Goal: Task Accomplishment & Management: Use online tool/utility

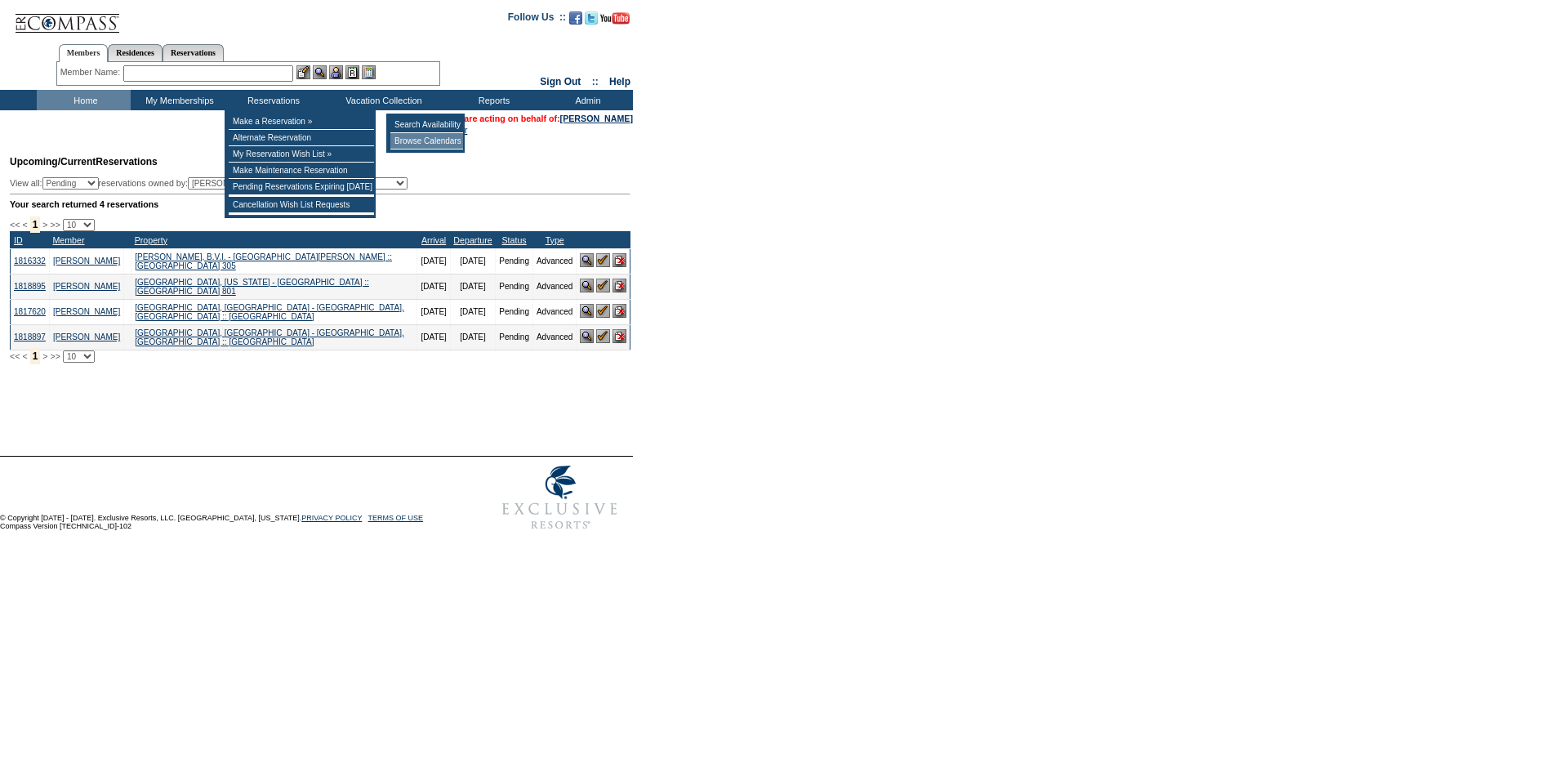
click at [435, 140] on td "Browse Calendars" at bounding box center [427, 141] width 73 height 17
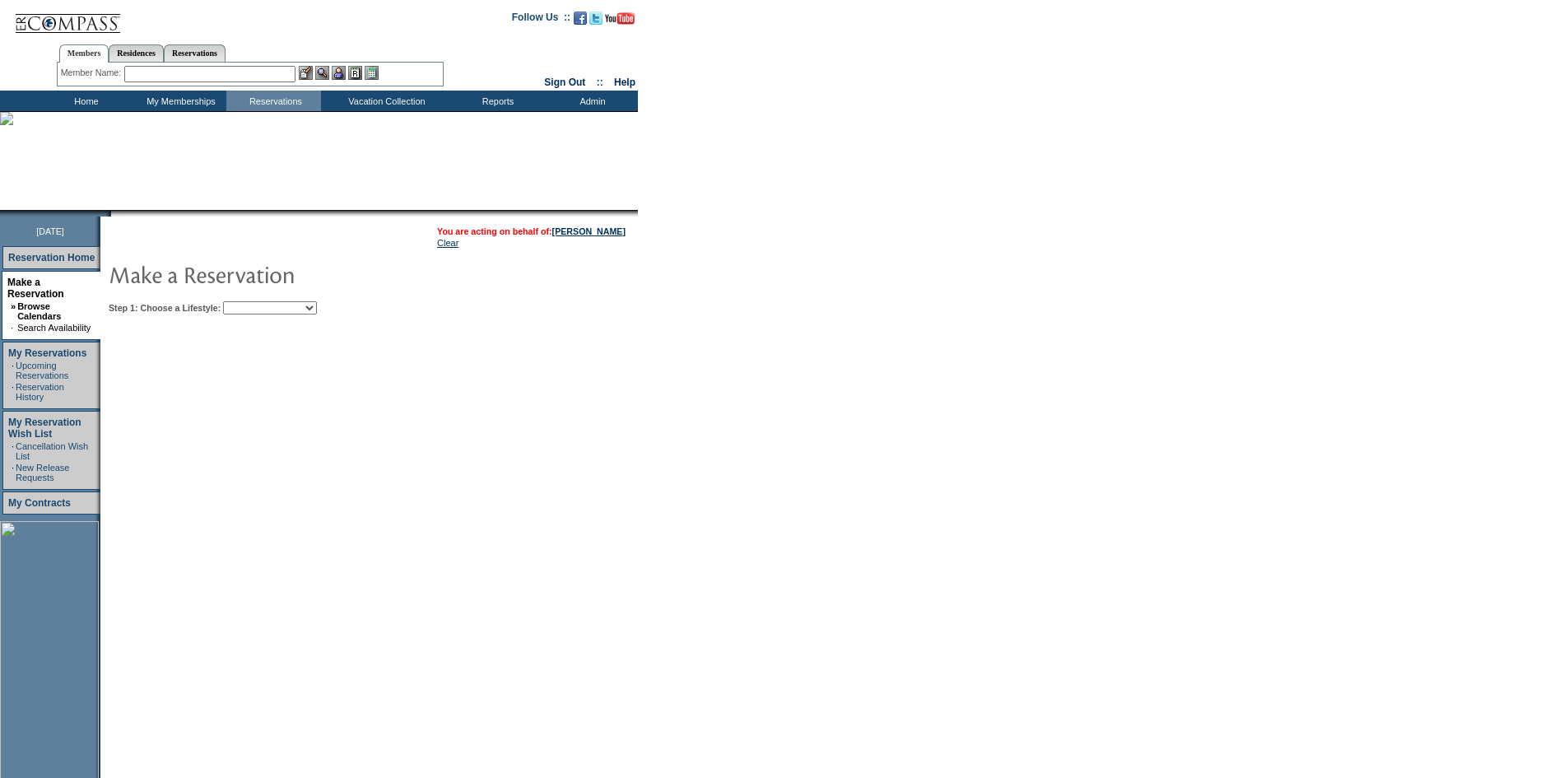
click at [312, 309] on select "Beach Leisure Metropolitan Mountain OIAL for Adventure OIAL for Couples OIAL fo…" at bounding box center [269, 307] width 93 height 13
select select "Mountain"
click at [251, 303] on select "Beach Leisure Metropolitan Mountain OIAL for Adventure OIAL for Couples OIAL fo…" at bounding box center [269, 307] width 93 height 13
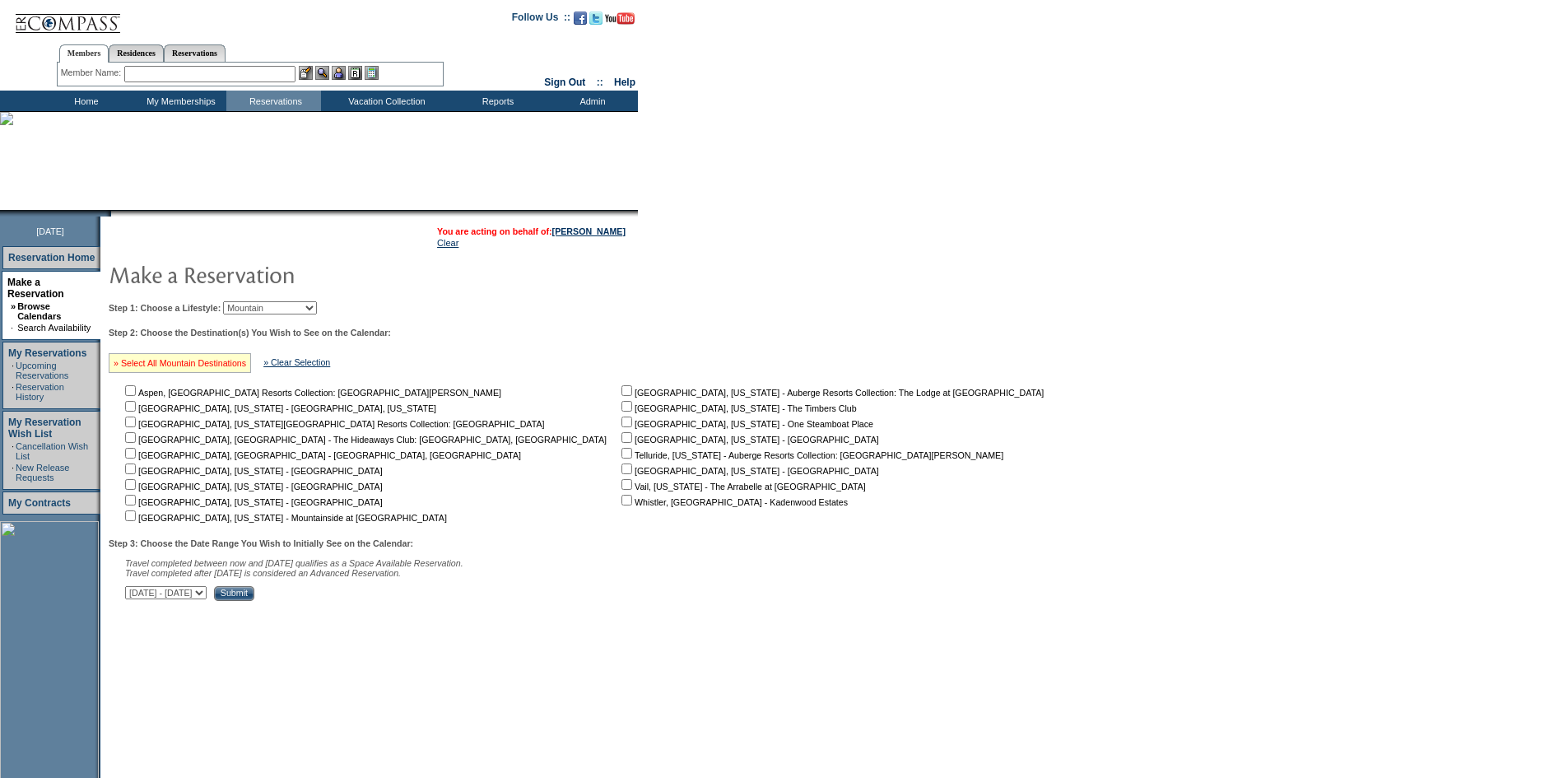
click at [241, 364] on link "» Select All Mountain Destinations" at bounding box center [179, 363] width 132 height 10
checkbox input "true"
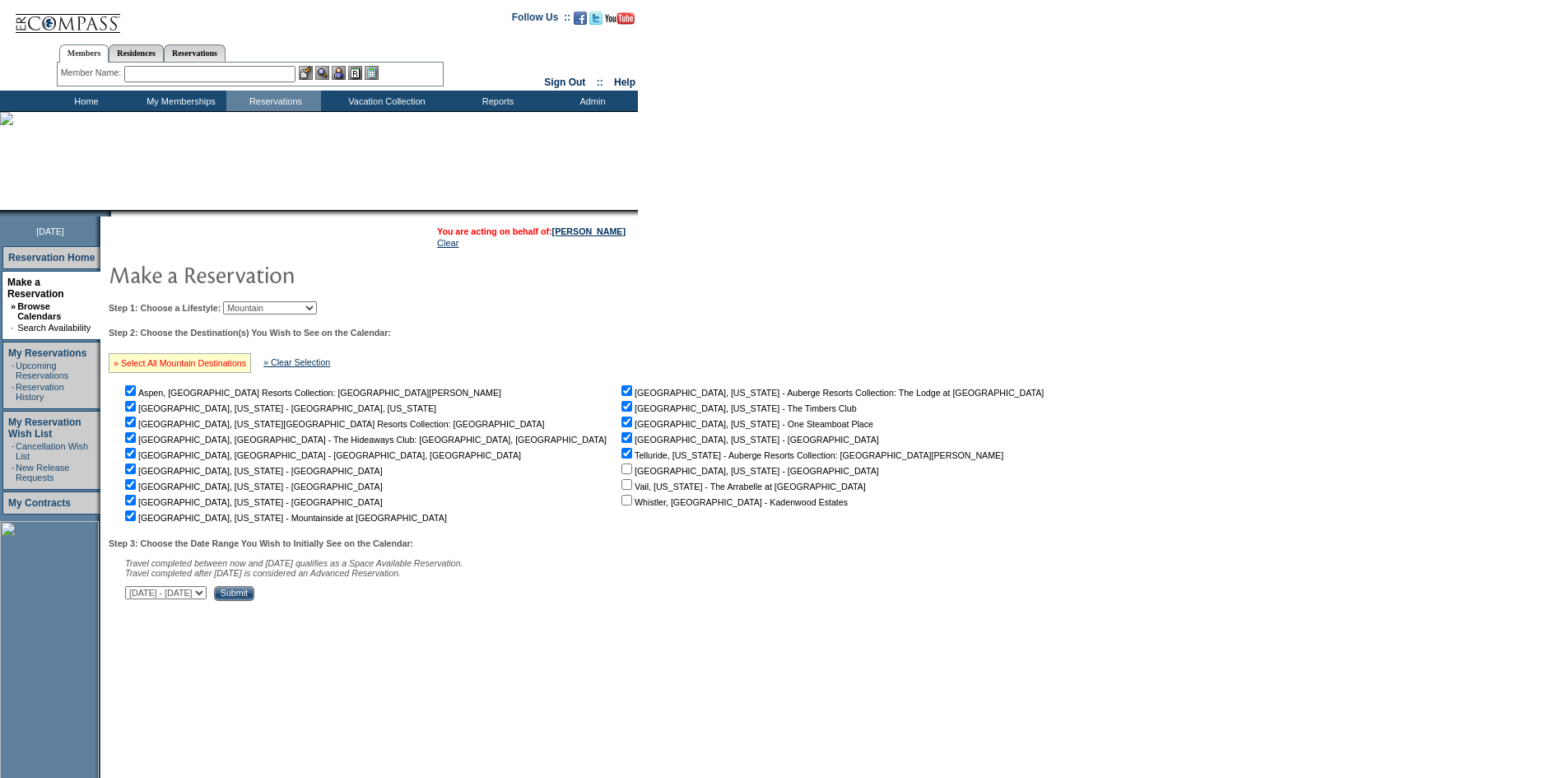
checkbox input "true"
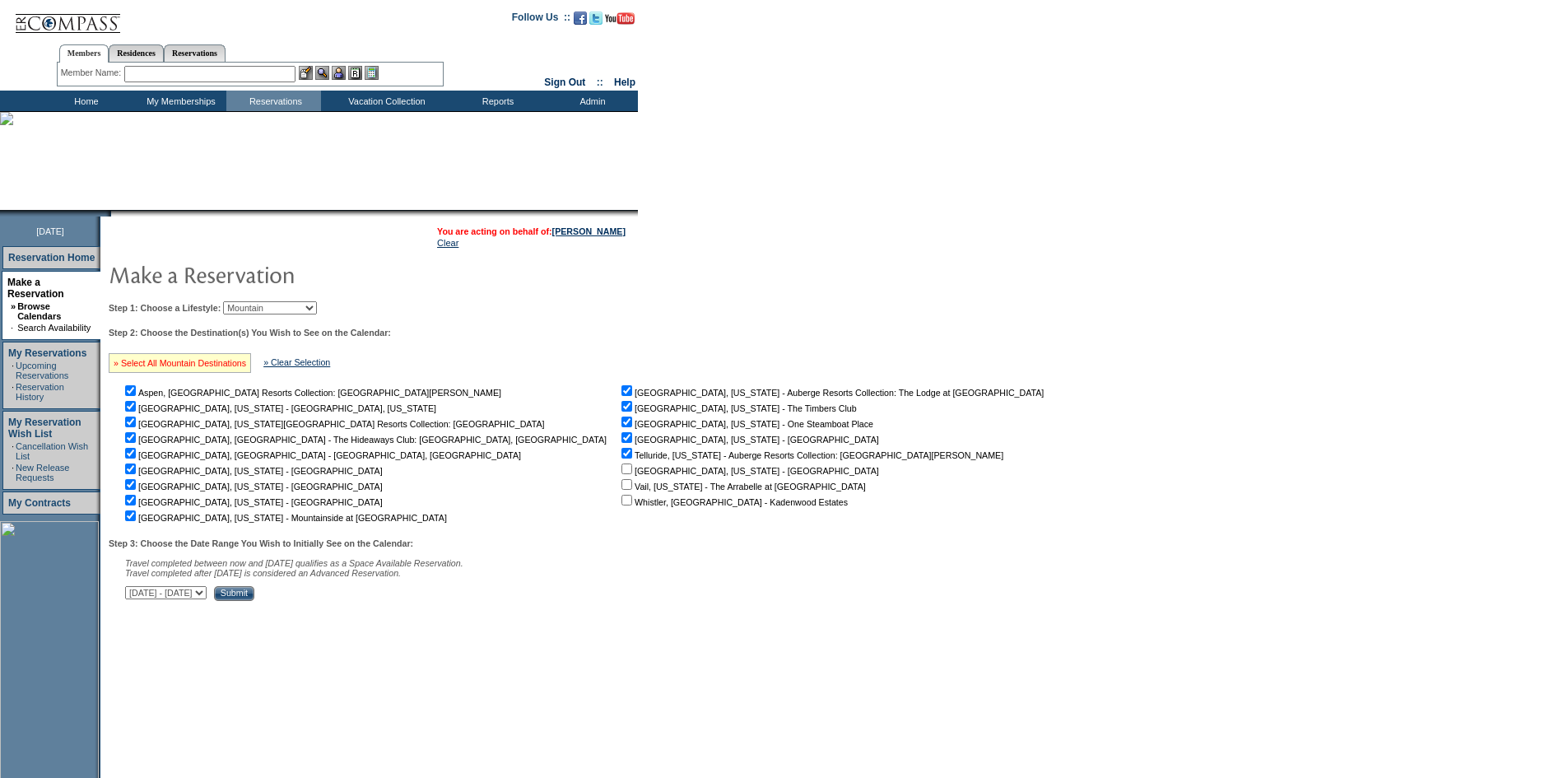
checkbox input "true"
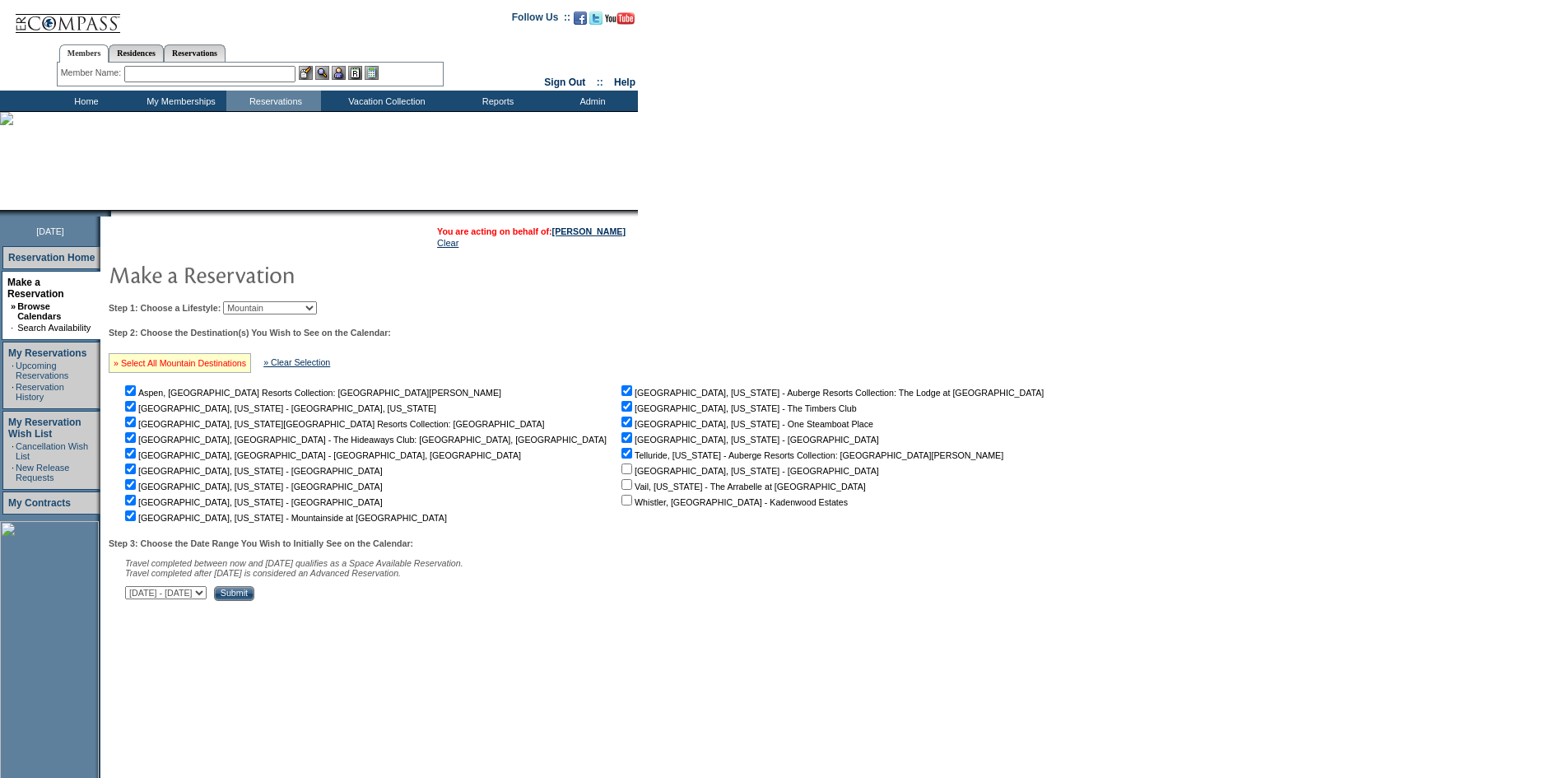
checkbox input "true"
click at [136, 395] on input "checkbox" at bounding box center [130, 390] width 11 height 11
checkbox input "false"
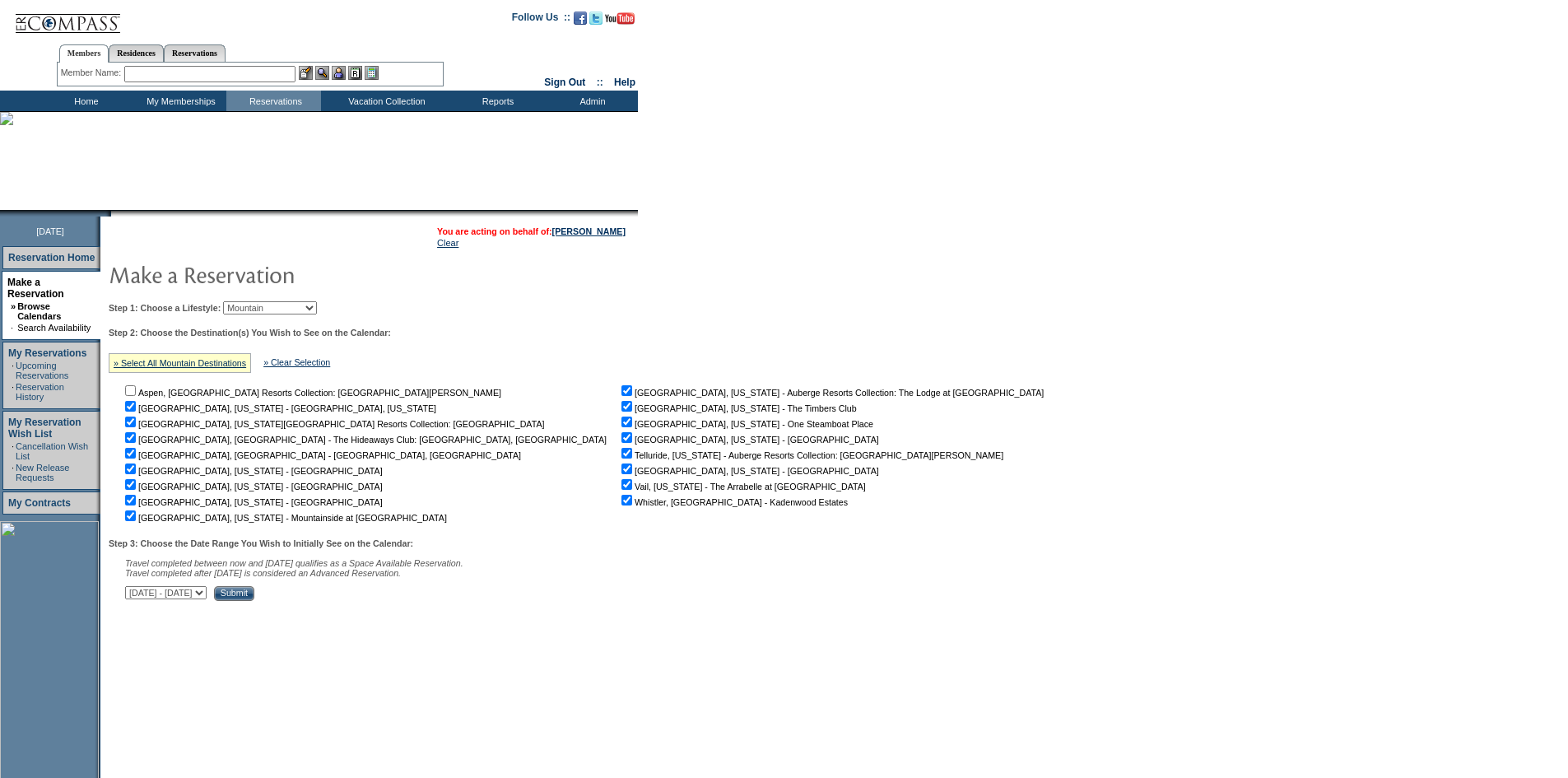
click at [136, 427] on input "checkbox" at bounding box center [130, 421] width 11 height 11
checkbox input "false"
click at [136, 440] on input "checkbox" at bounding box center [130, 437] width 11 height 11
checkbox input "false"
click at [136, 458] on input "checkbox" at bounding box center [130, 453] width 11 height 11
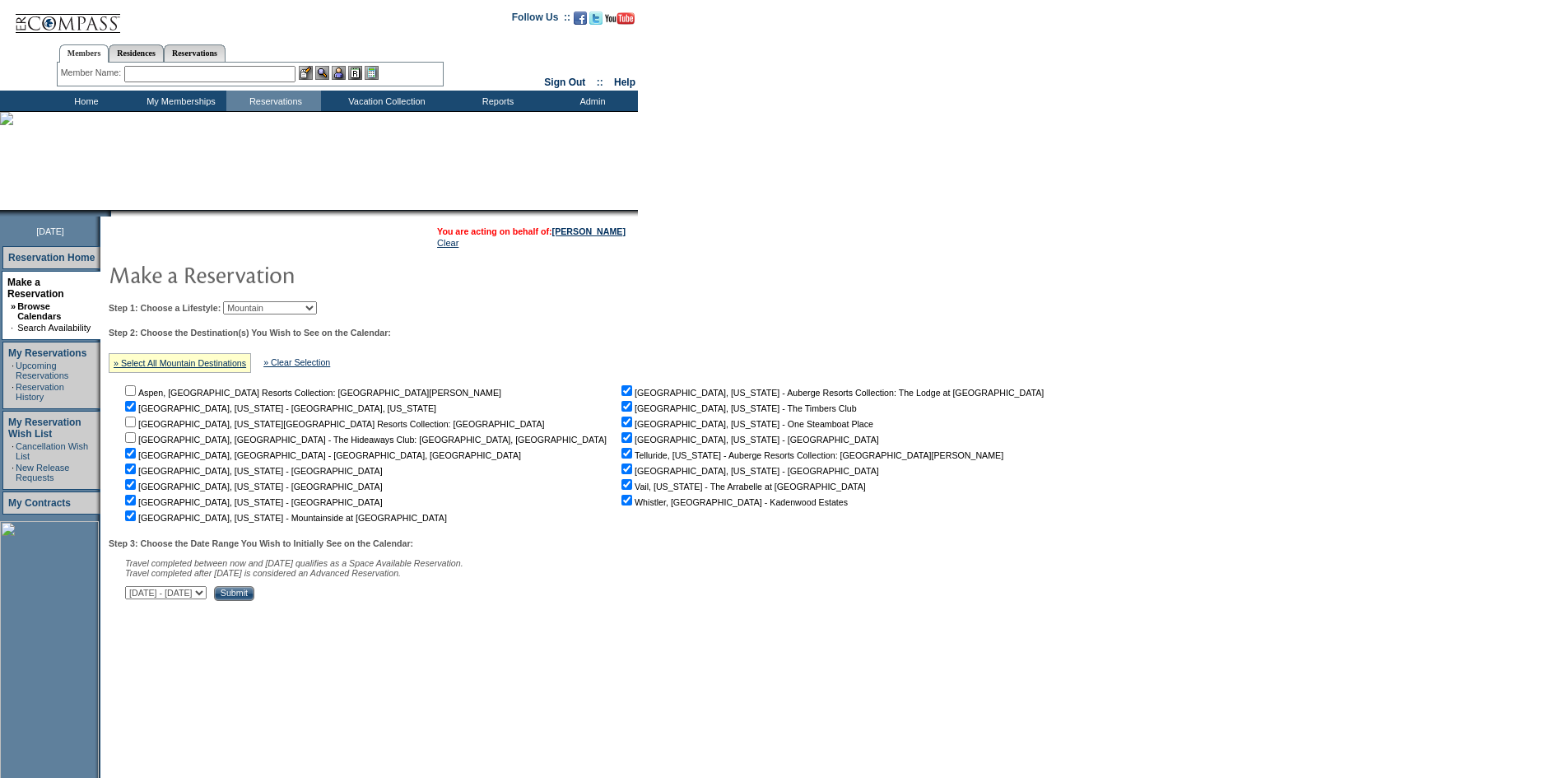
checkbox input "false"
click at [136, 506] on input "checkbox" at bounding box center [130, 500] width 11 height 11
checkbox input "false"
click at [135, 521] on input "checkbox" at bounding box center [130, 516] width 11 height 11
checkbox input "false"
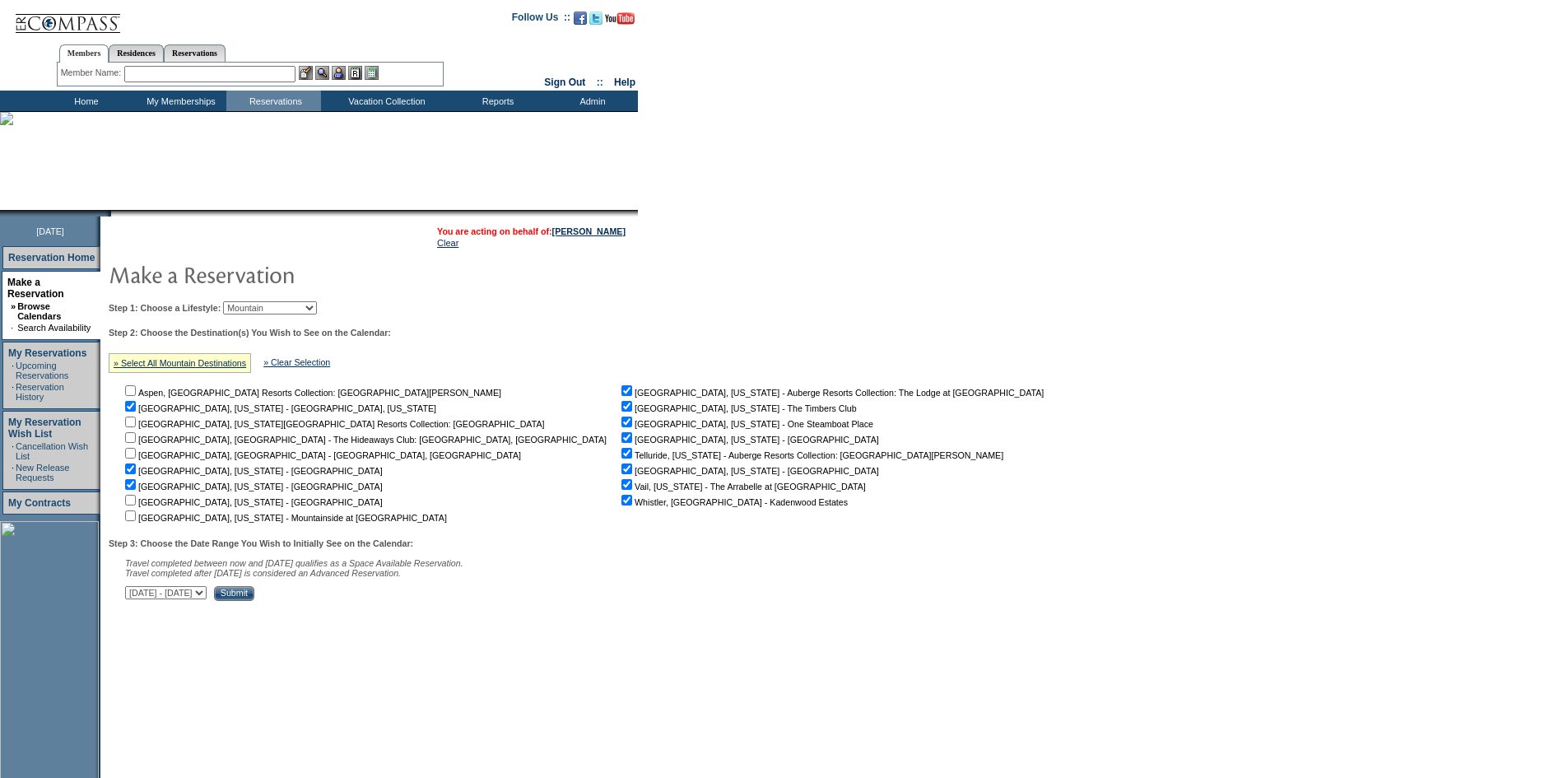
click at [621, 395] on input "checkbox" at bounding box center [626, 390] width 11 height 11
checkbox input "false"
click at [621, 458] on input "checkbox" at bounding box center [626, 453] width 11 height 11
checkbox input "false"
click at [207, 599] on select "[DATE] - [DATE] [DATE] - [DATE] [DATE] - [DATE] [DATE] - [DATE] [DATE] - [DATE]…" at bounding box center [166, 592] width 81 height 13
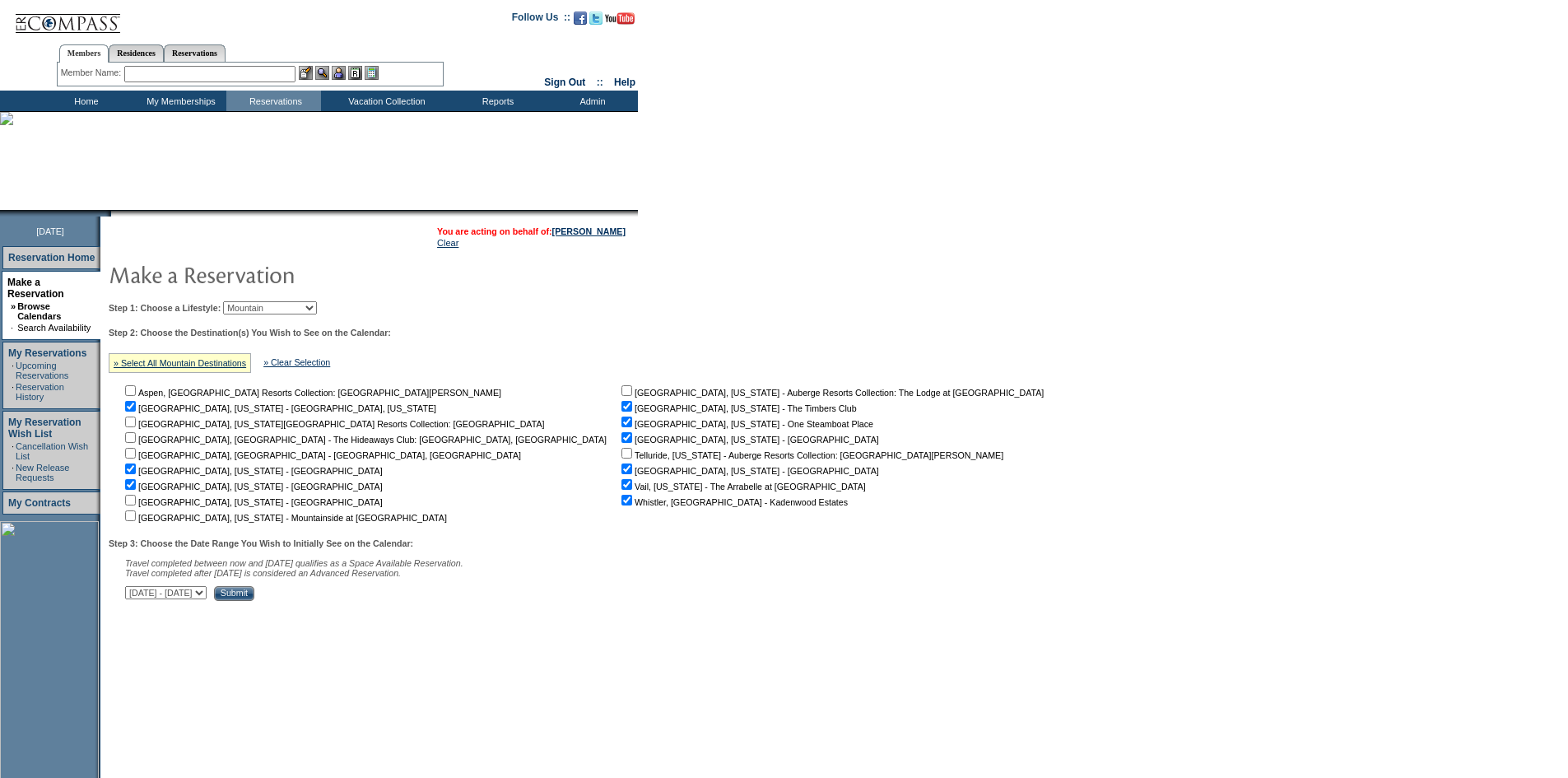
select select "[DATE]|[DATE]"
click at [134, 594] on select "[DATE] - [DATE] [DATE] - [DATE] [DATE] - [DATE] [DATE] - [DATE] [DATE] - [DATE]…" at bounding box center [166, 592] width 81 height 13
click at [254, 601] on input "Submit" at bounding box center [234, 593] width 41 height 15
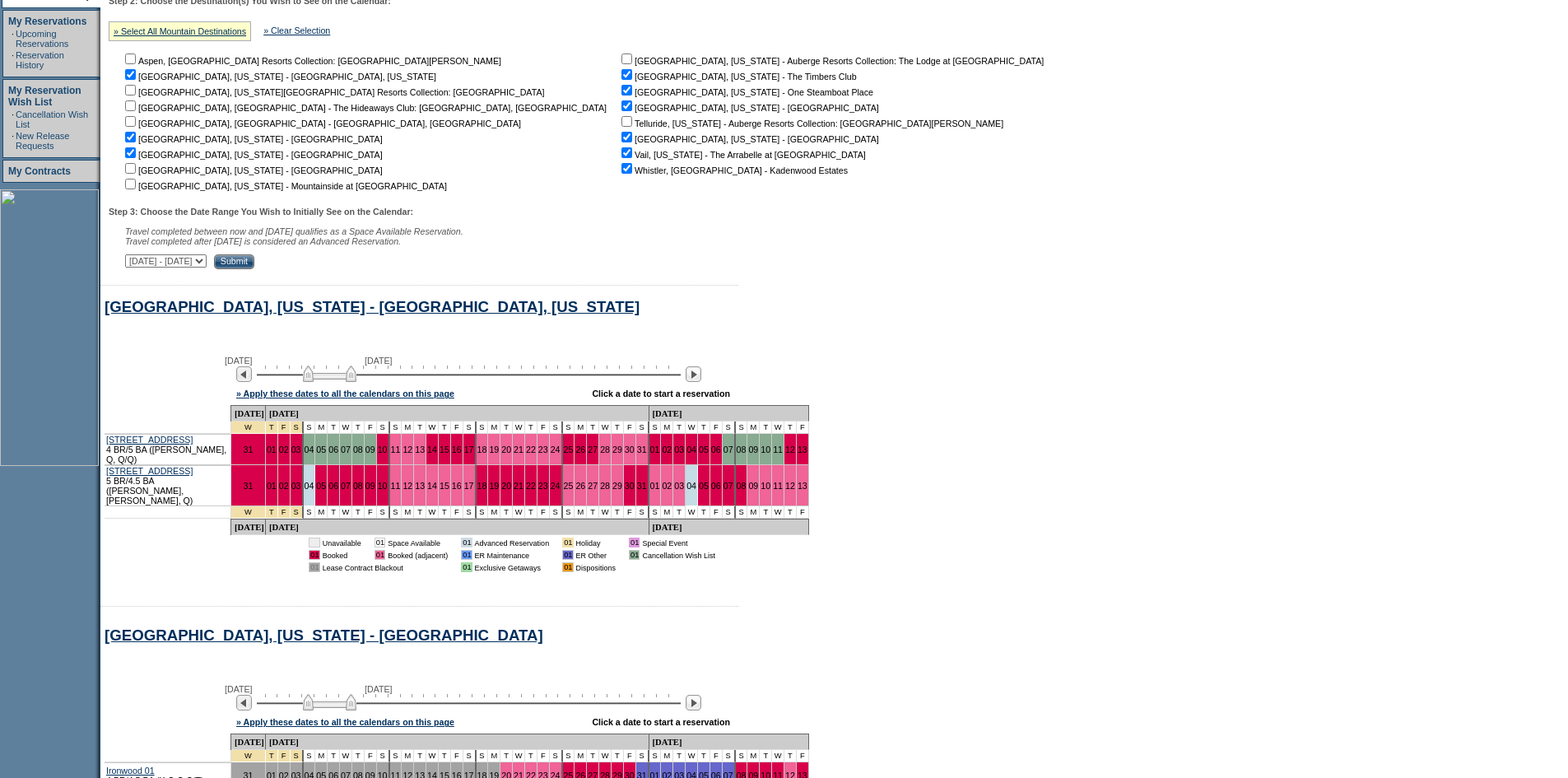
scroll to position [332, 0]
click at [353, 382] on img at bounding box center [337, 374] width 54 height 17
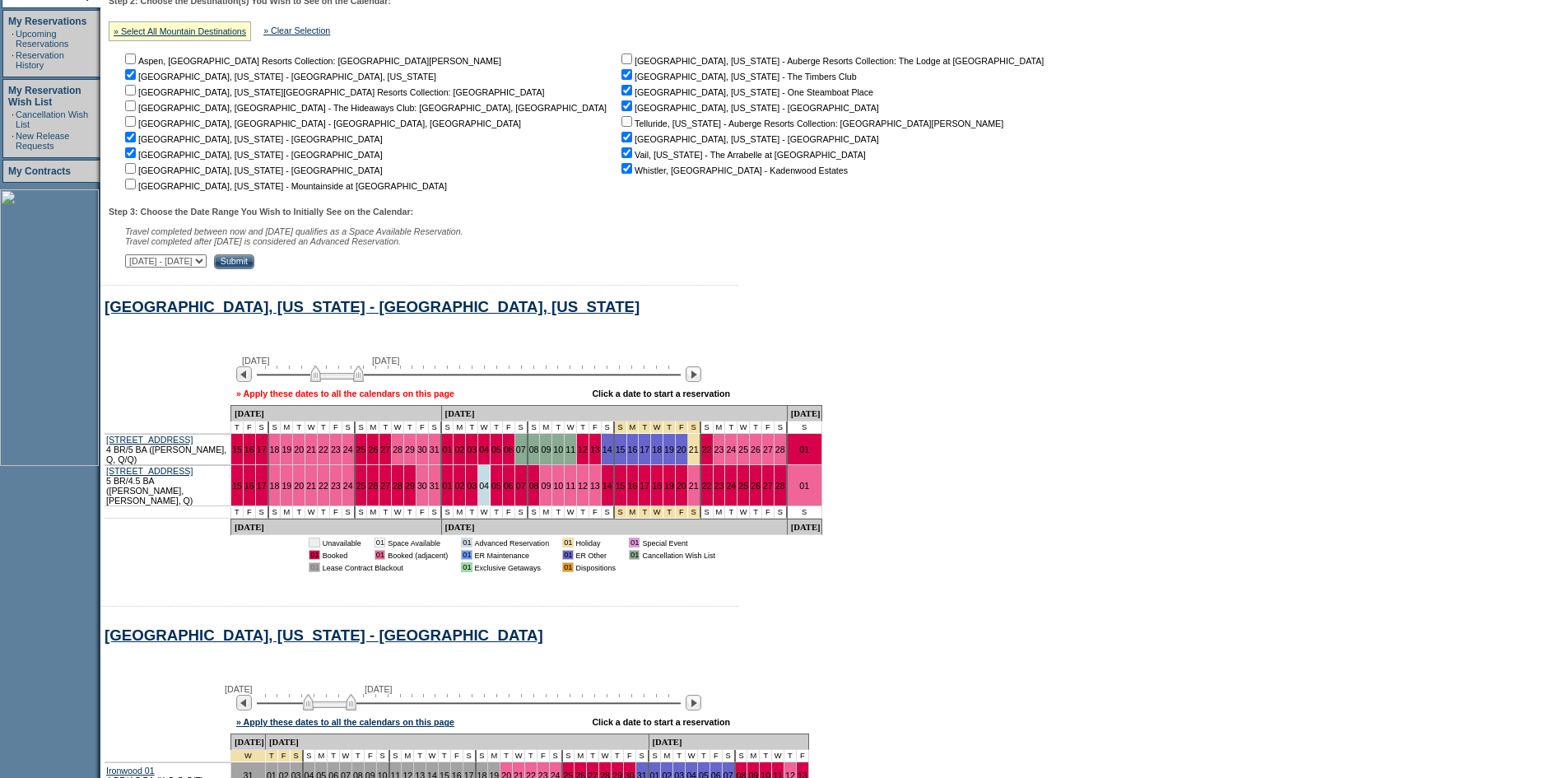
click at [351, 398] on link "» Apply these dates to all the calendars on this page" at bounding box center [345, 393] width 218 height 10
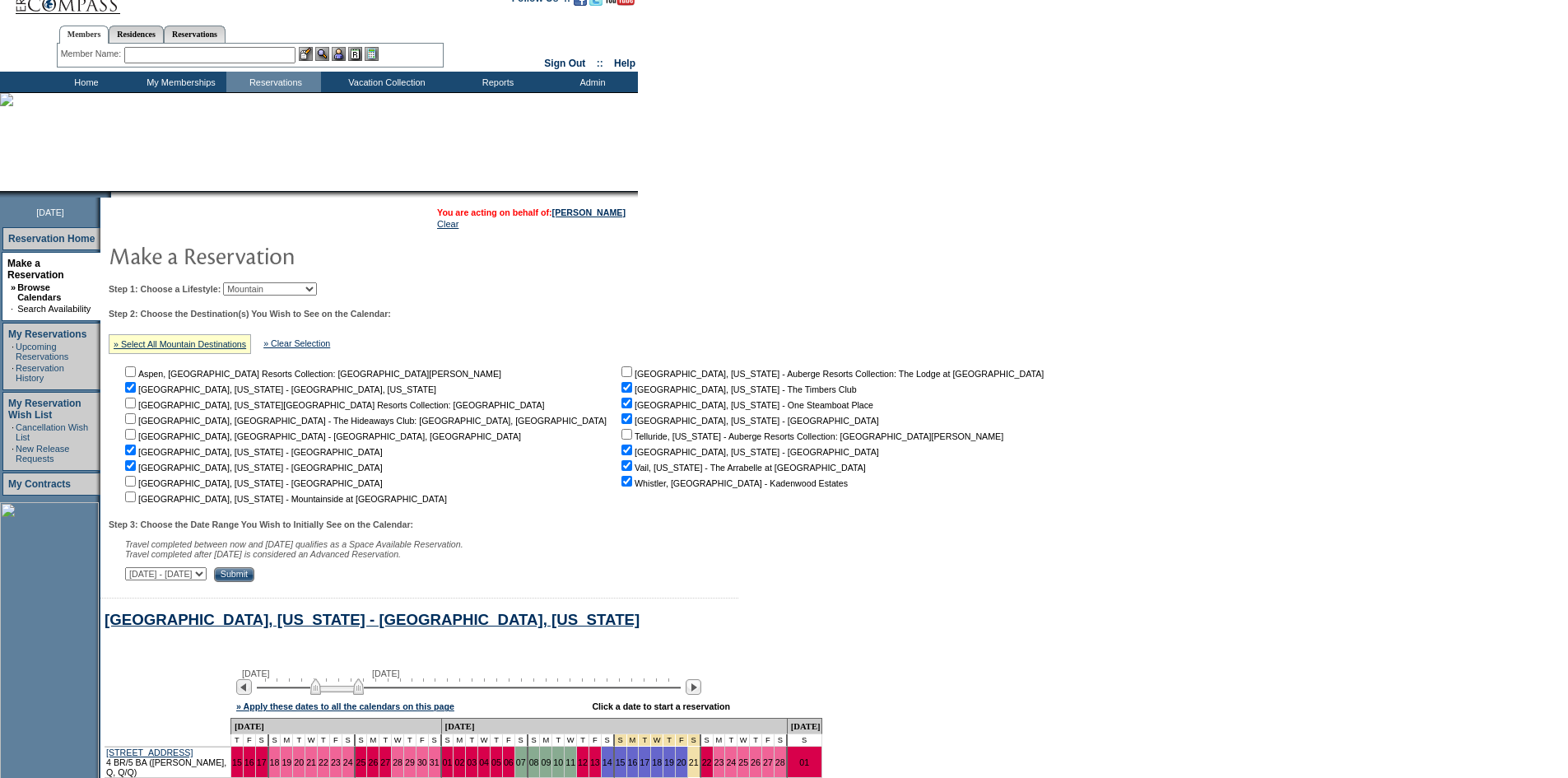
scroll to position [0, 0]
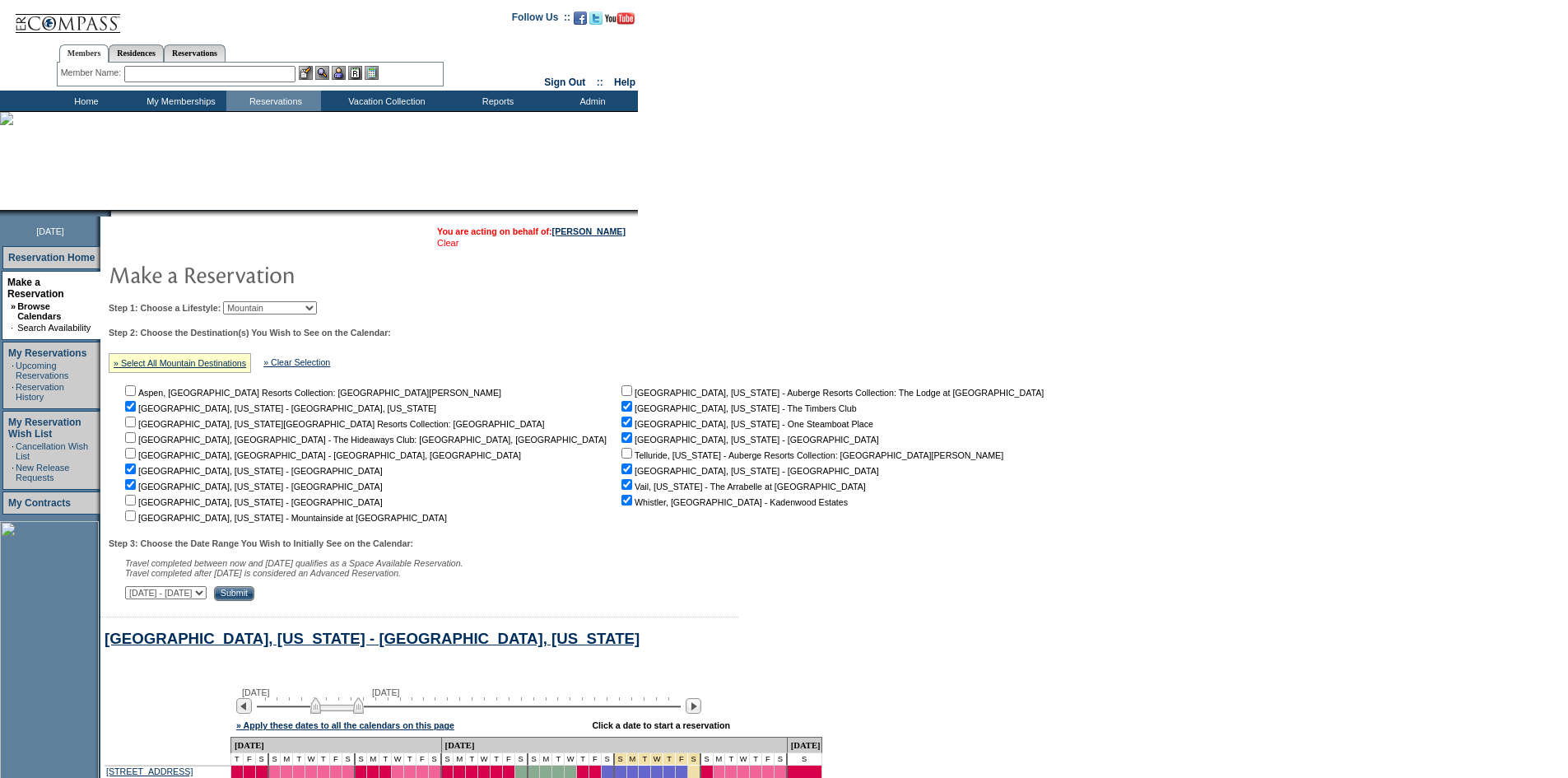
click at [437, 246] on link "Clear" at bounding box center [448, 242] width 22 height 10
